Goal: Navigation & Orientation: Find specific page/section

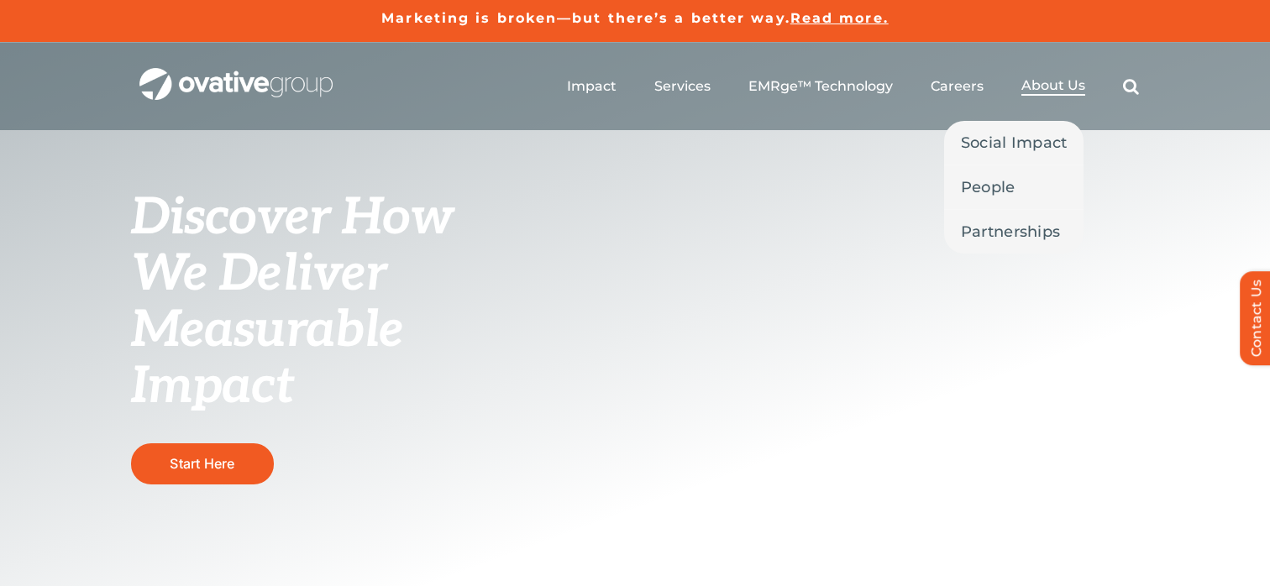
click at [1042, 88] on span "About Us" at bounding box center [1053, 85] width 64 height 17
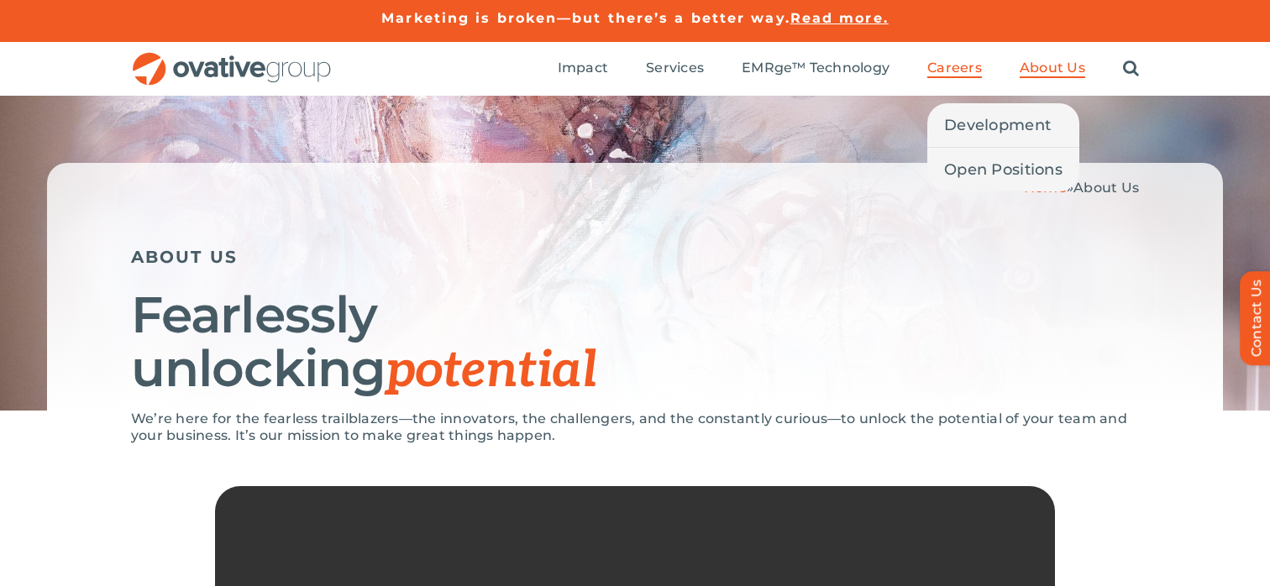
click at [942, 71] on span "Careers" at bounding box center [954, 68] width 55 height 17
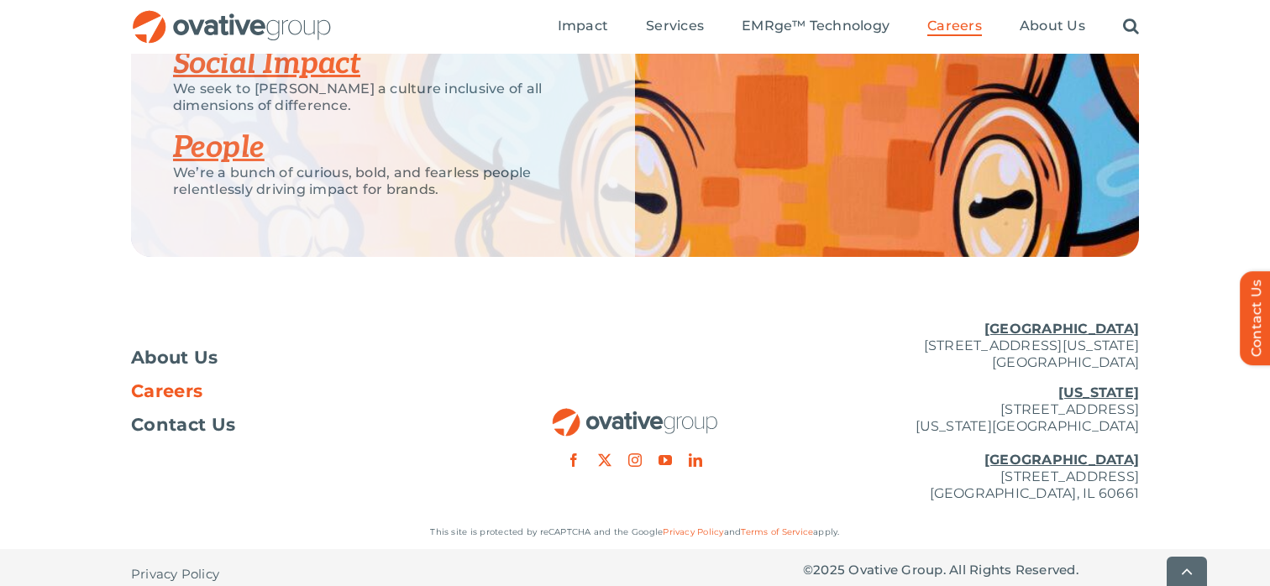
scroll to position [3413, 0]
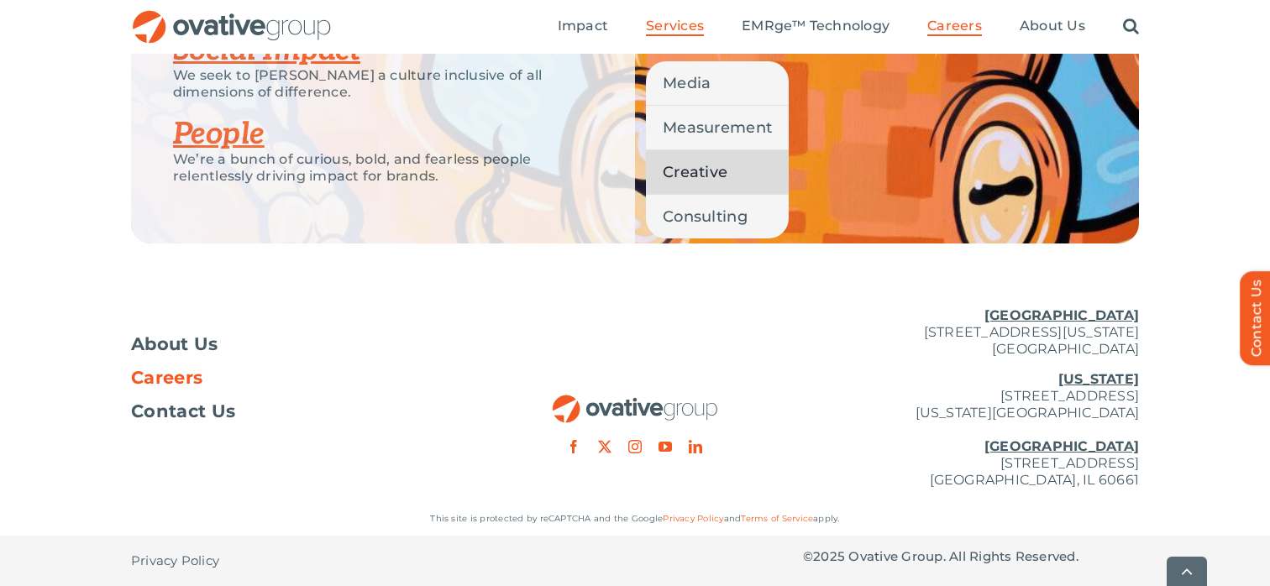
click at [708, 168] on span "Creative" at bounding box center [695, 172] width 65 height 24
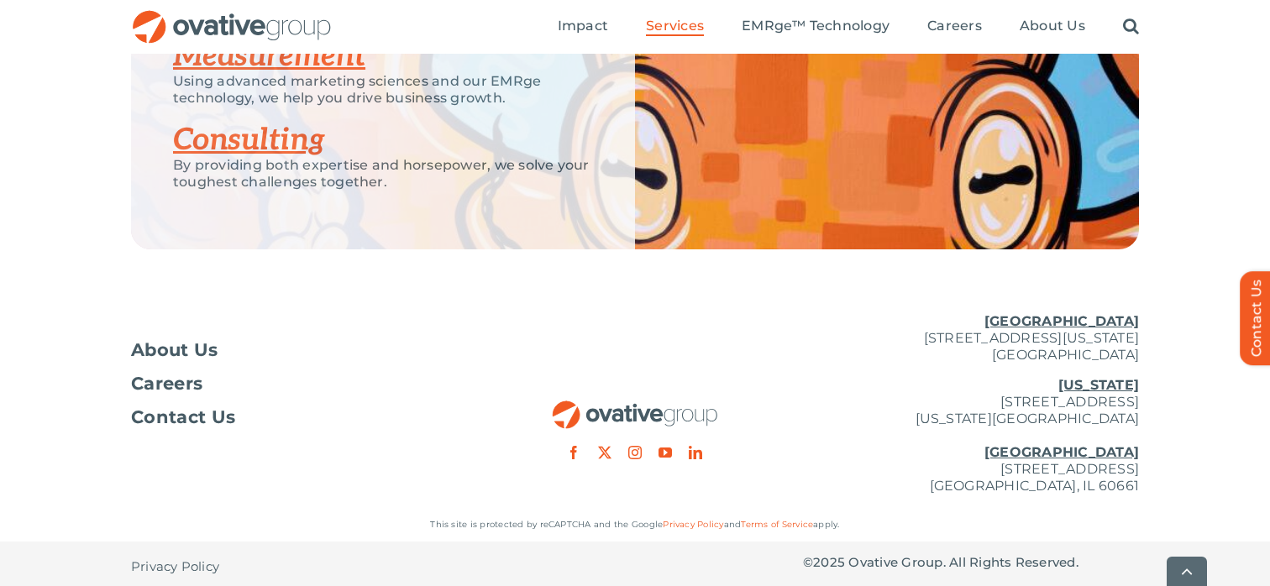
scroll to position [2760, 0]
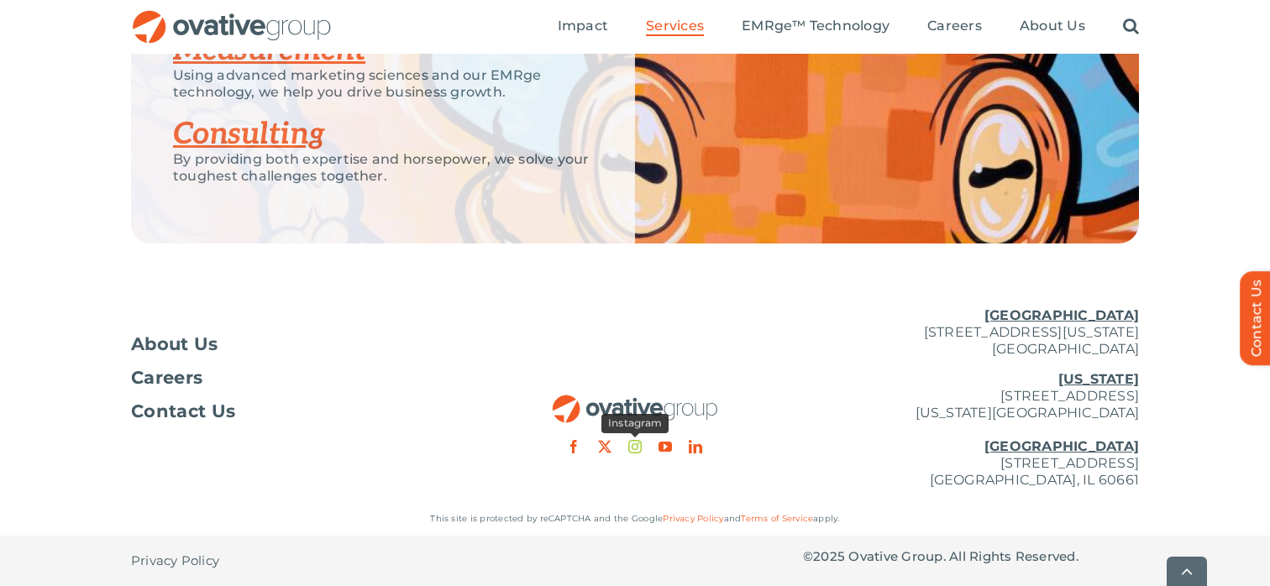
click at [638, 446] on link "instagram" at bounding box center [634, 446] width 13 height 13
click at [700, 443] on link "linkedin" at bounding box center [695, 446] width 13 height 13
drag, startPoint x: 873, startPoint y: 464, endPoint x: 963, endPoint y: 470, distance: 90.1
click at [963, 470] on p "New York 254 Canal Street, Suite 5000 New York, NY 10013 Chicago 224 North Desp…" at bounding box center [971, 430] width 336 height 118
click at [935, 506] on div "This site is protected by reCAPTCHA and the Google Privacy Policy and Terms of …" at bounding box center [635, 519] width 1008 height 34
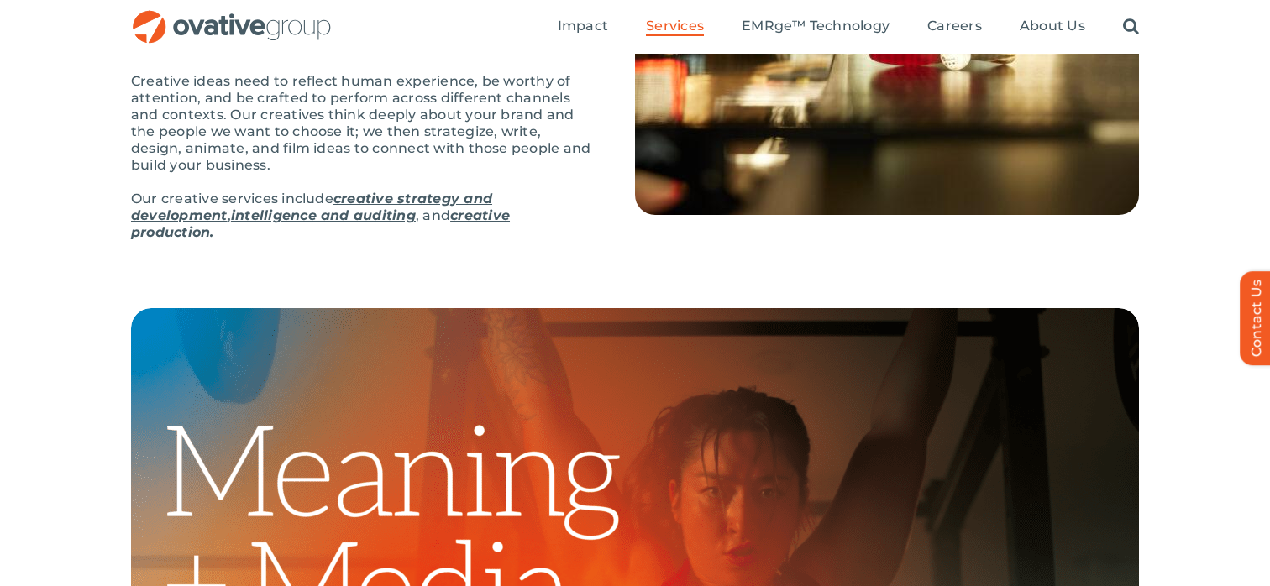
scroll to position [0, 0]
